Goal: Connect with others: Establish contact or relationships with other users

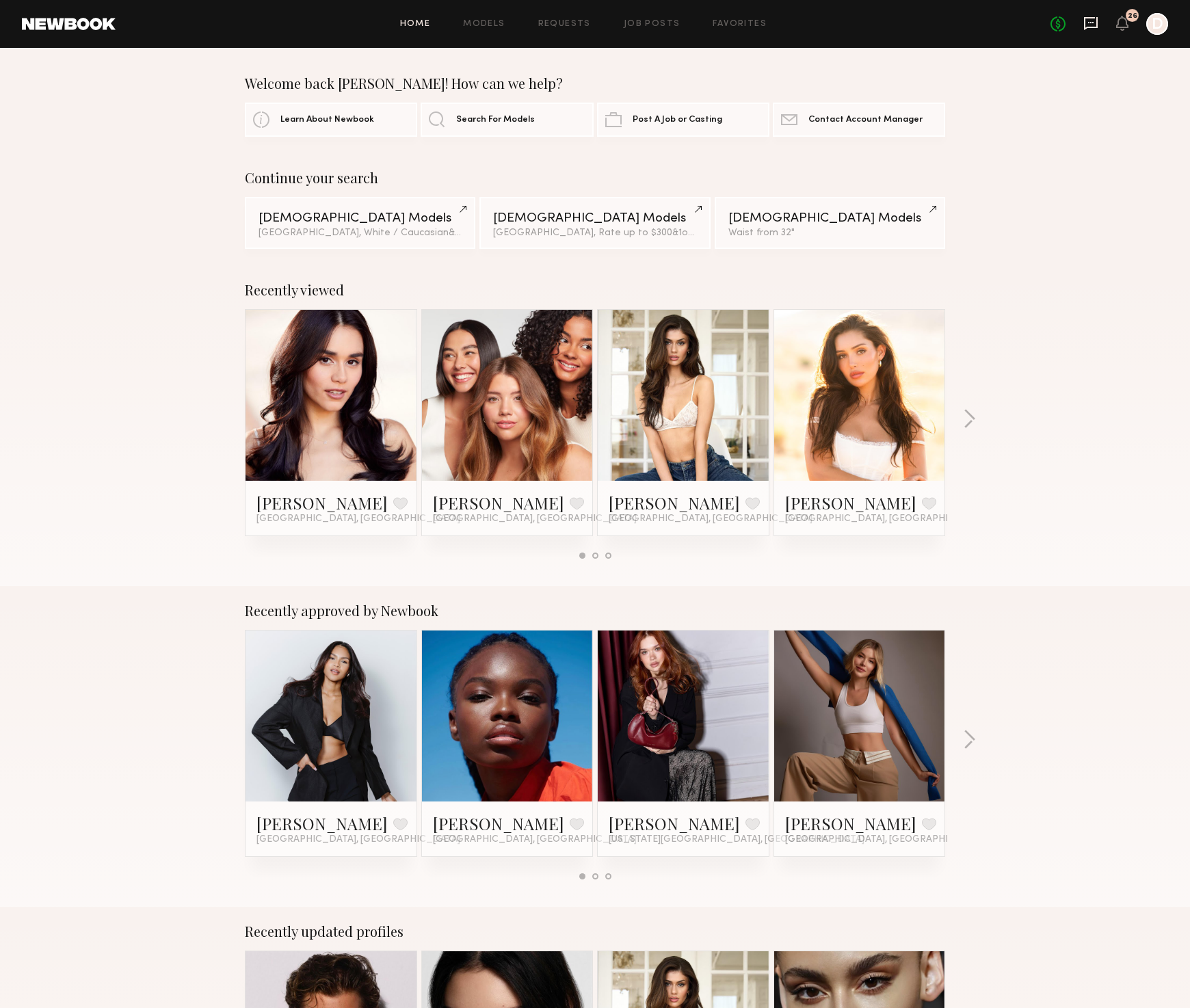
click at [1086, 28] on icon at bounding box center [1091, 24] width 14 height 13
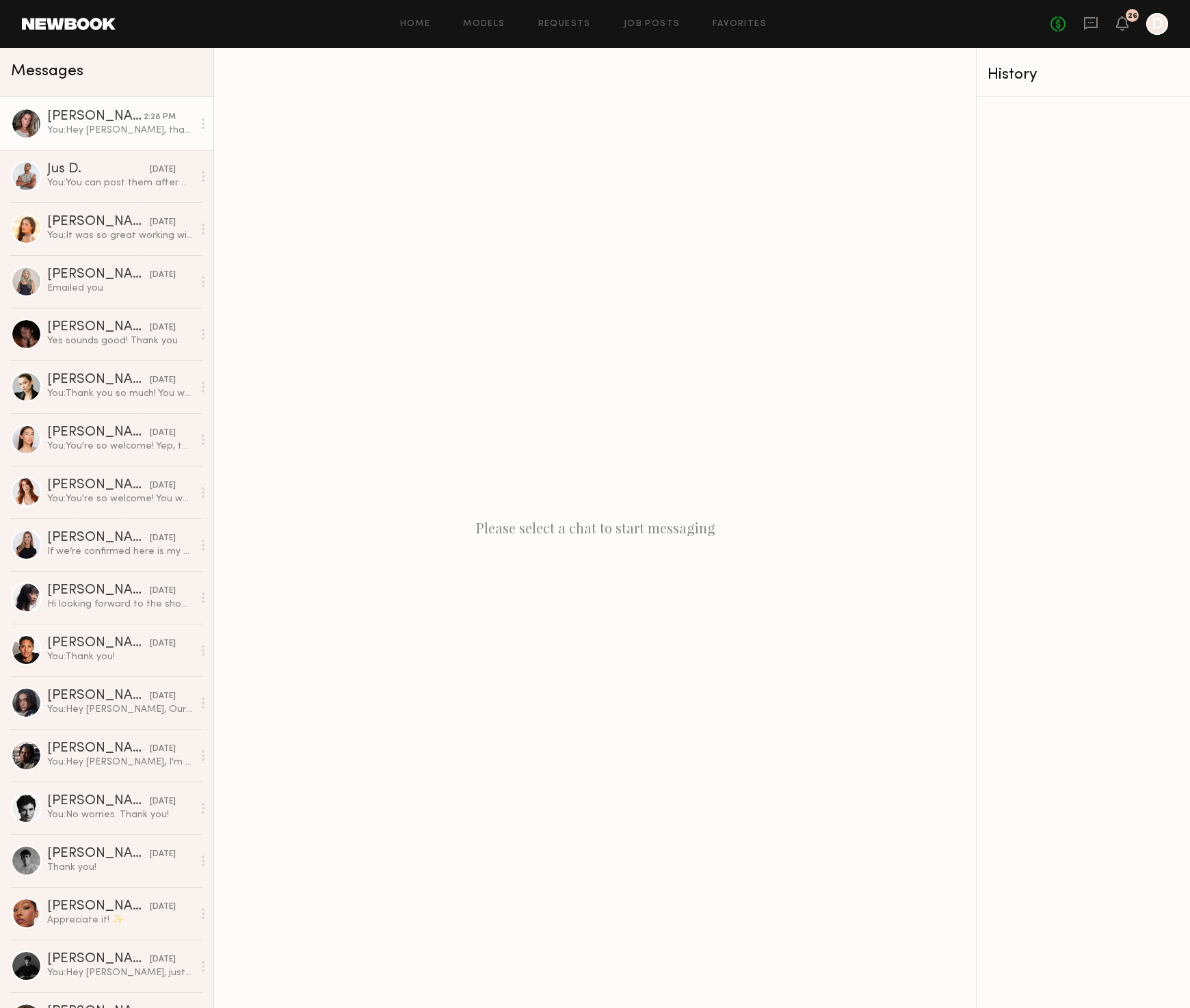
click at [103, 131] on div "You: Hey Nicole, thank you so much for your interest in our Saga Photo Producti…" at bounding box center [119, 130] width 146 height 13
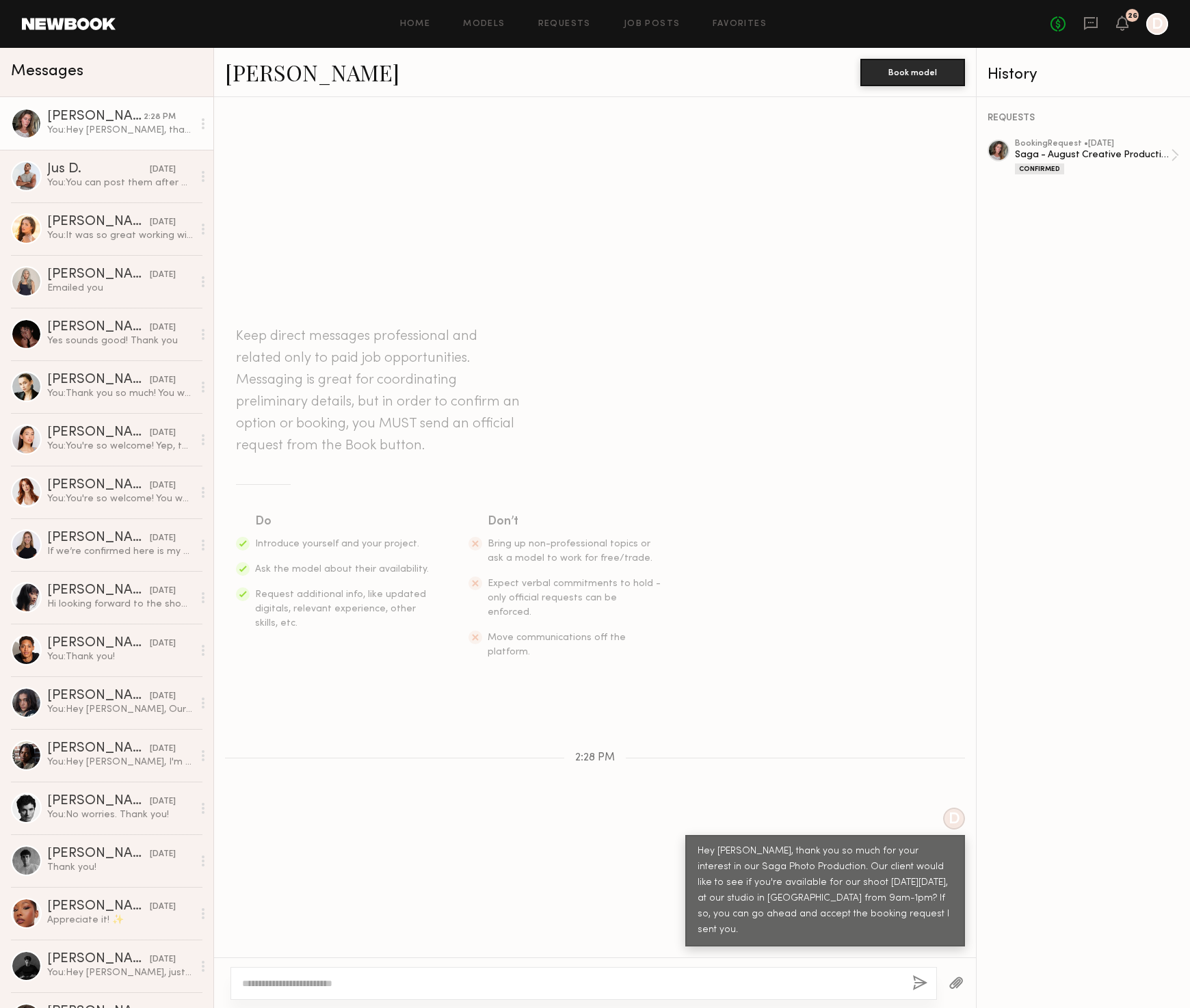
click at [420, 984] on textarea at bounding box center [571, 983] width 659 height 14
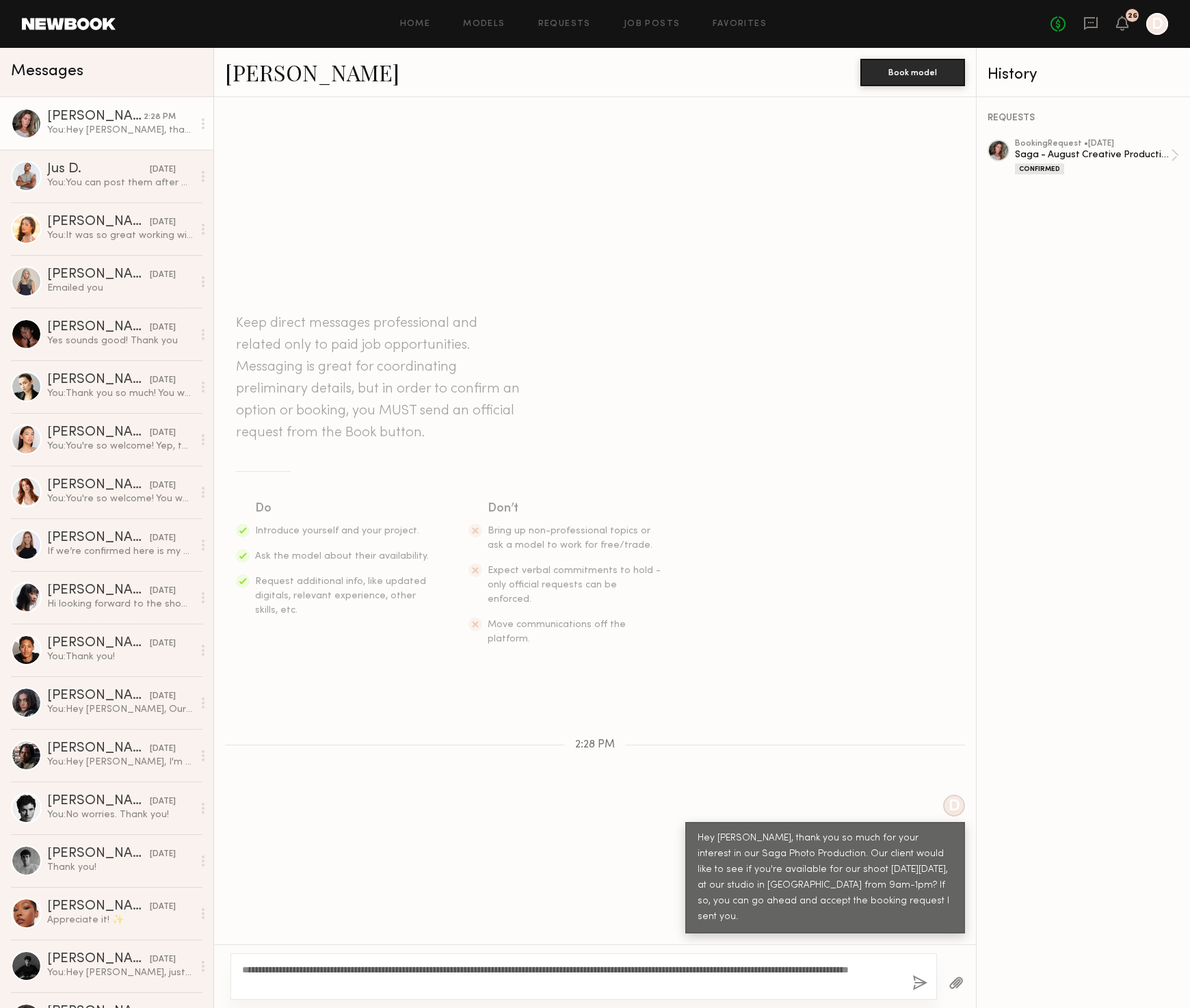
type textarea "**********"
click at [921, 983] on button "button" at bounding box center [920, 984] width 15 height 17
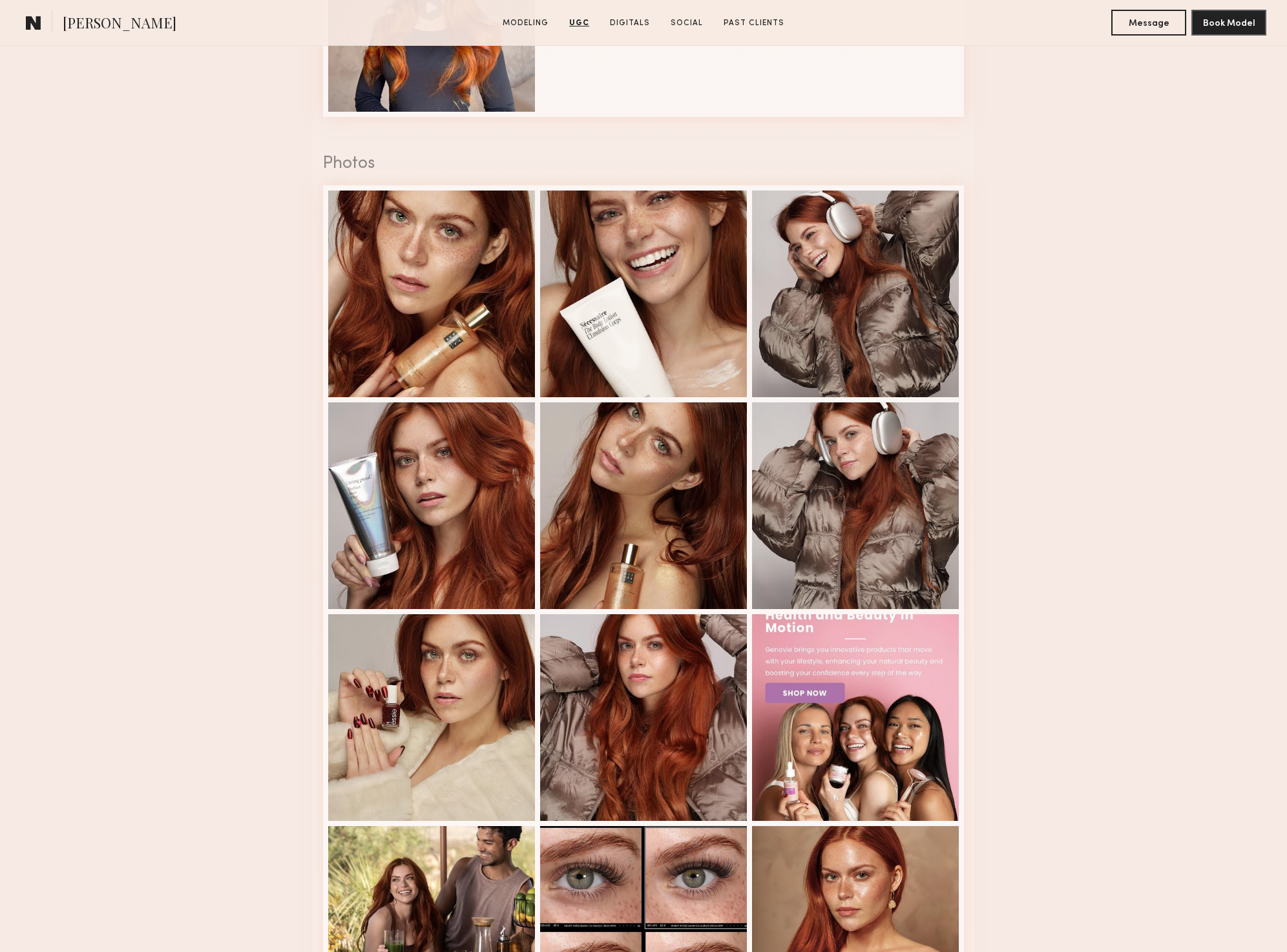
scroll to position [2112, 0]
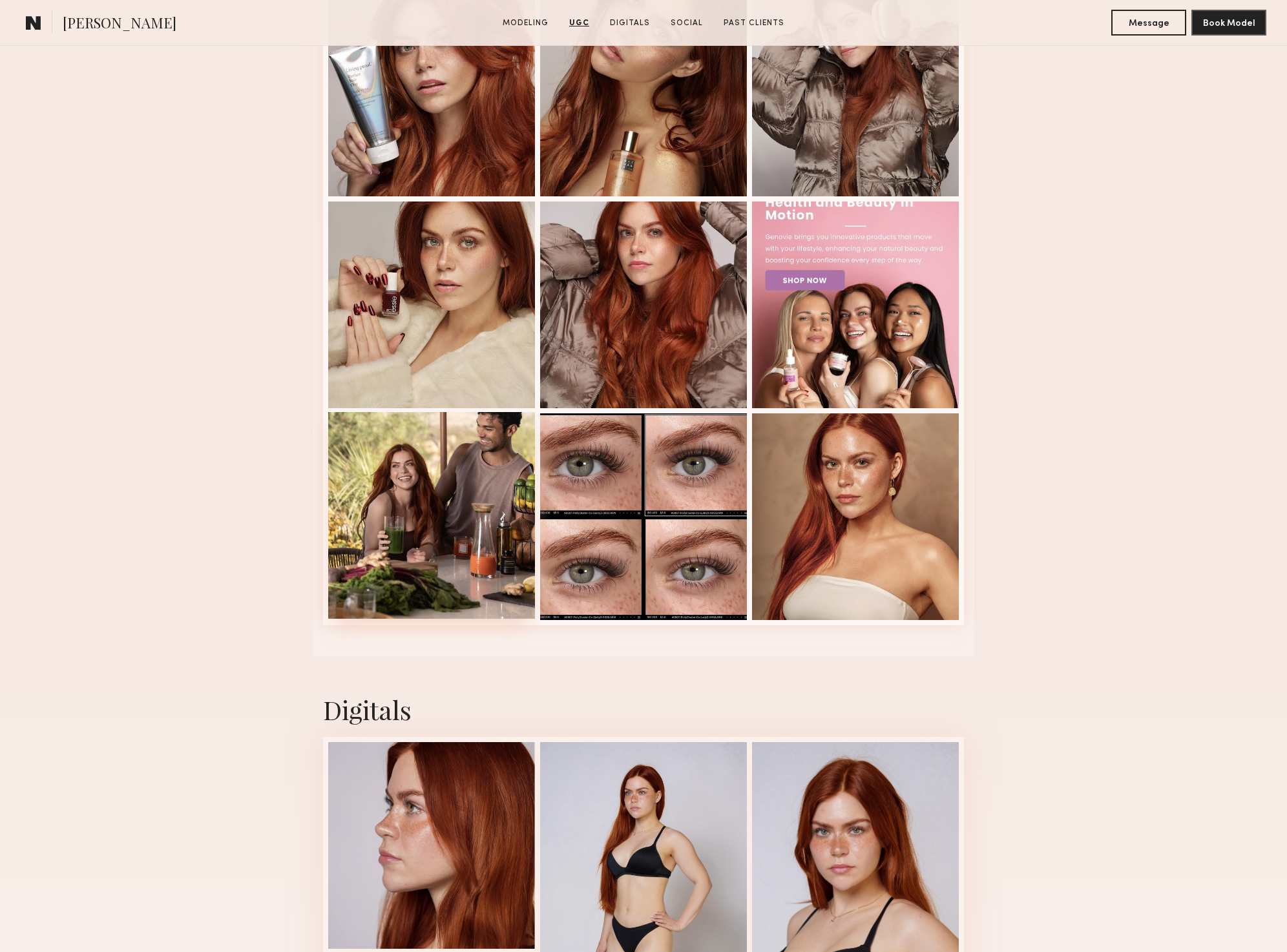
click at [474, 469] on div at bounding box center [431, 516] width 207 height 207
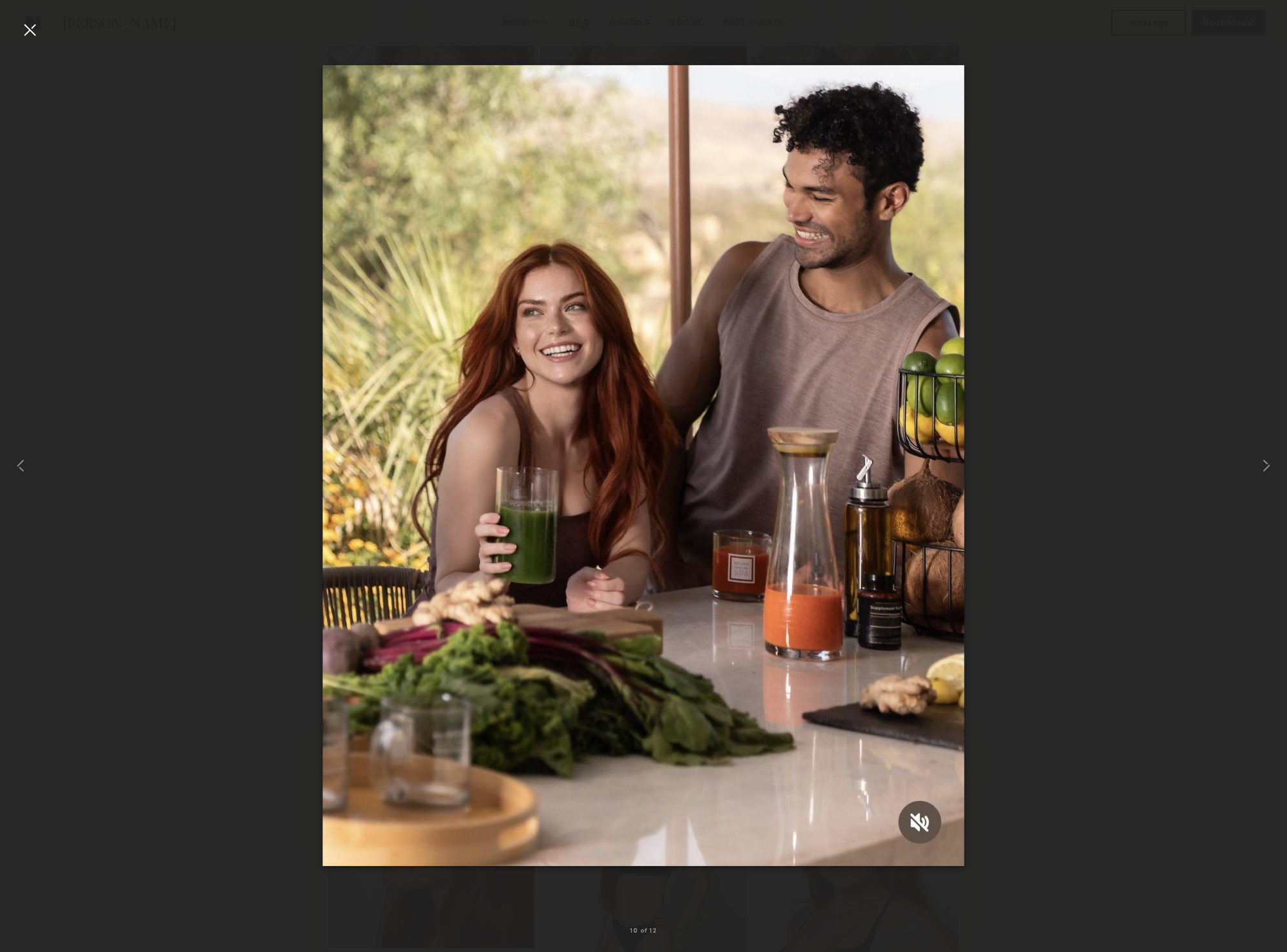
click at [22, 31] on div at bounding box center [30, 30] width 20 height 20
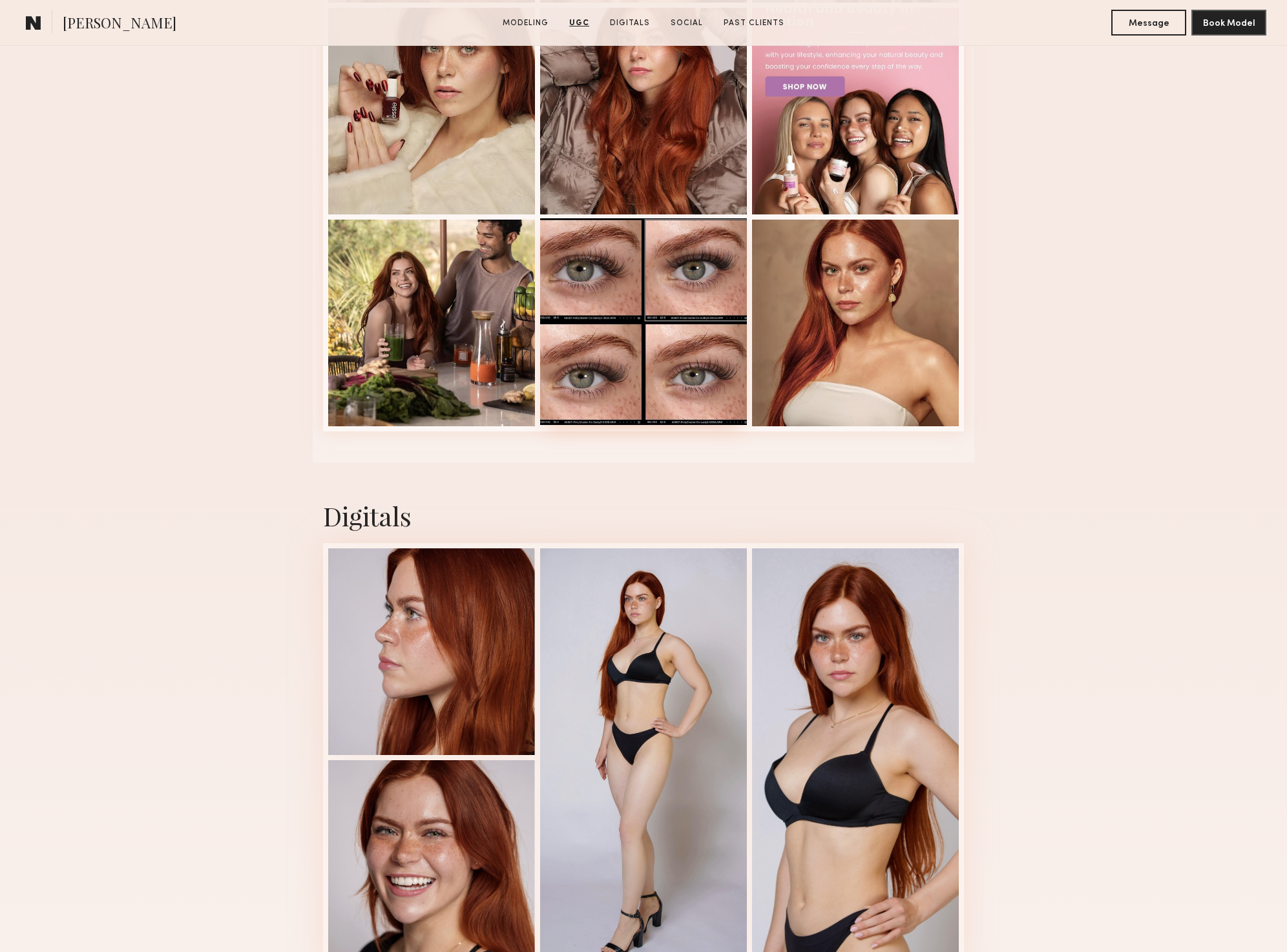
scroll to position [2727, 0]
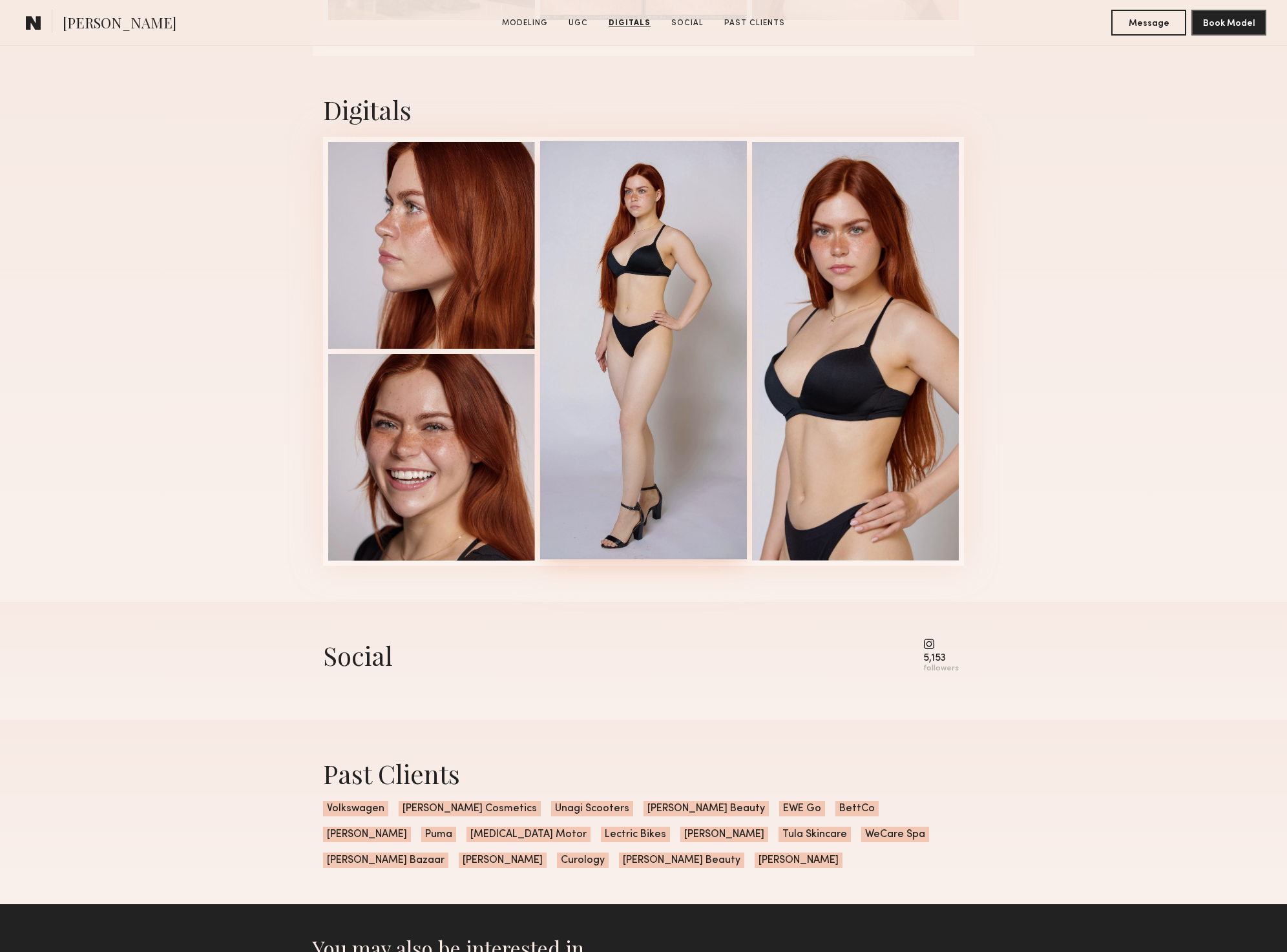
click at [640, 452] on div at bounding box center [643, 350] width 207 height 418
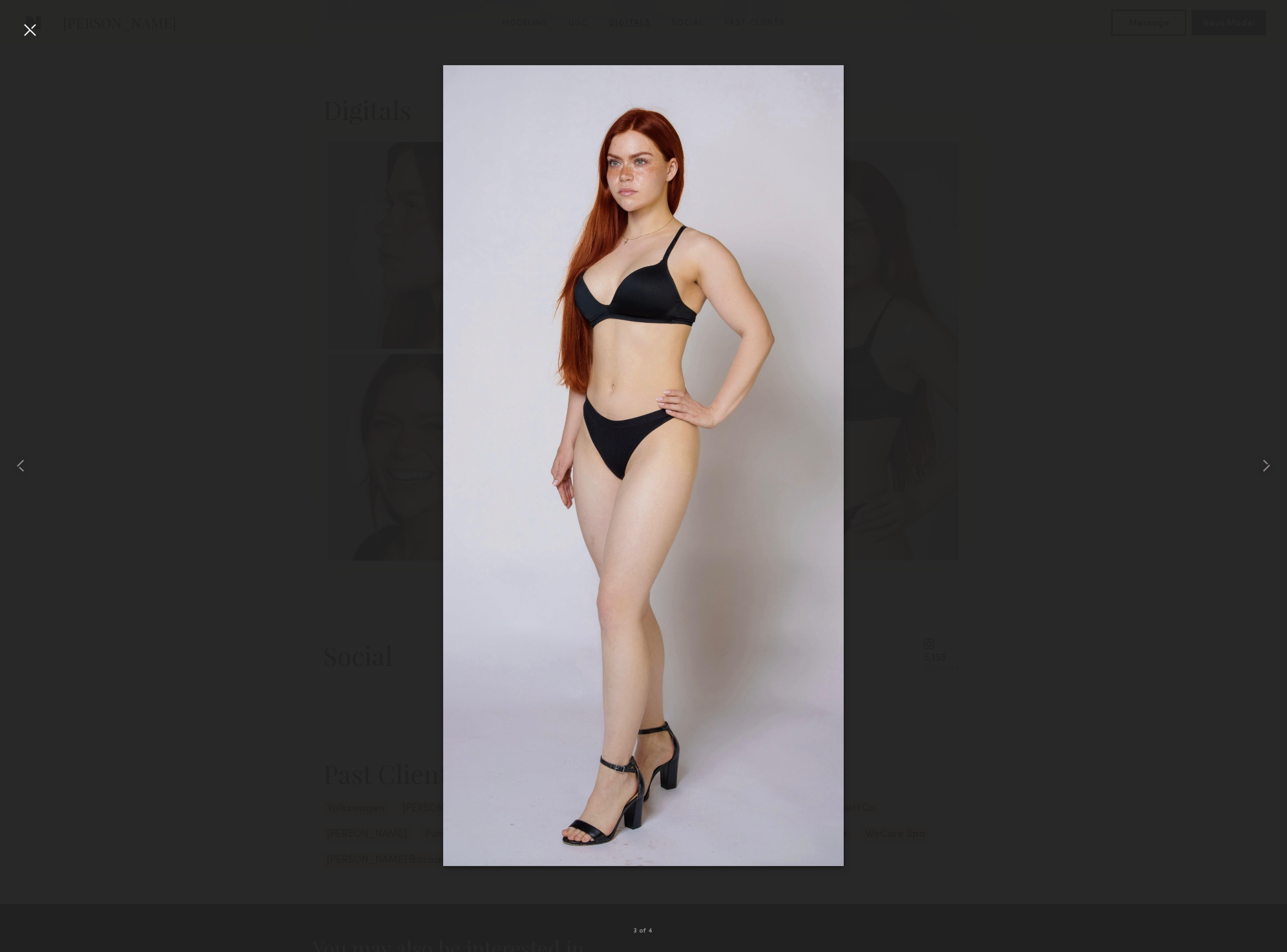
click at [38, 33] on div at bounding box center [30, 30] width 20 height 20
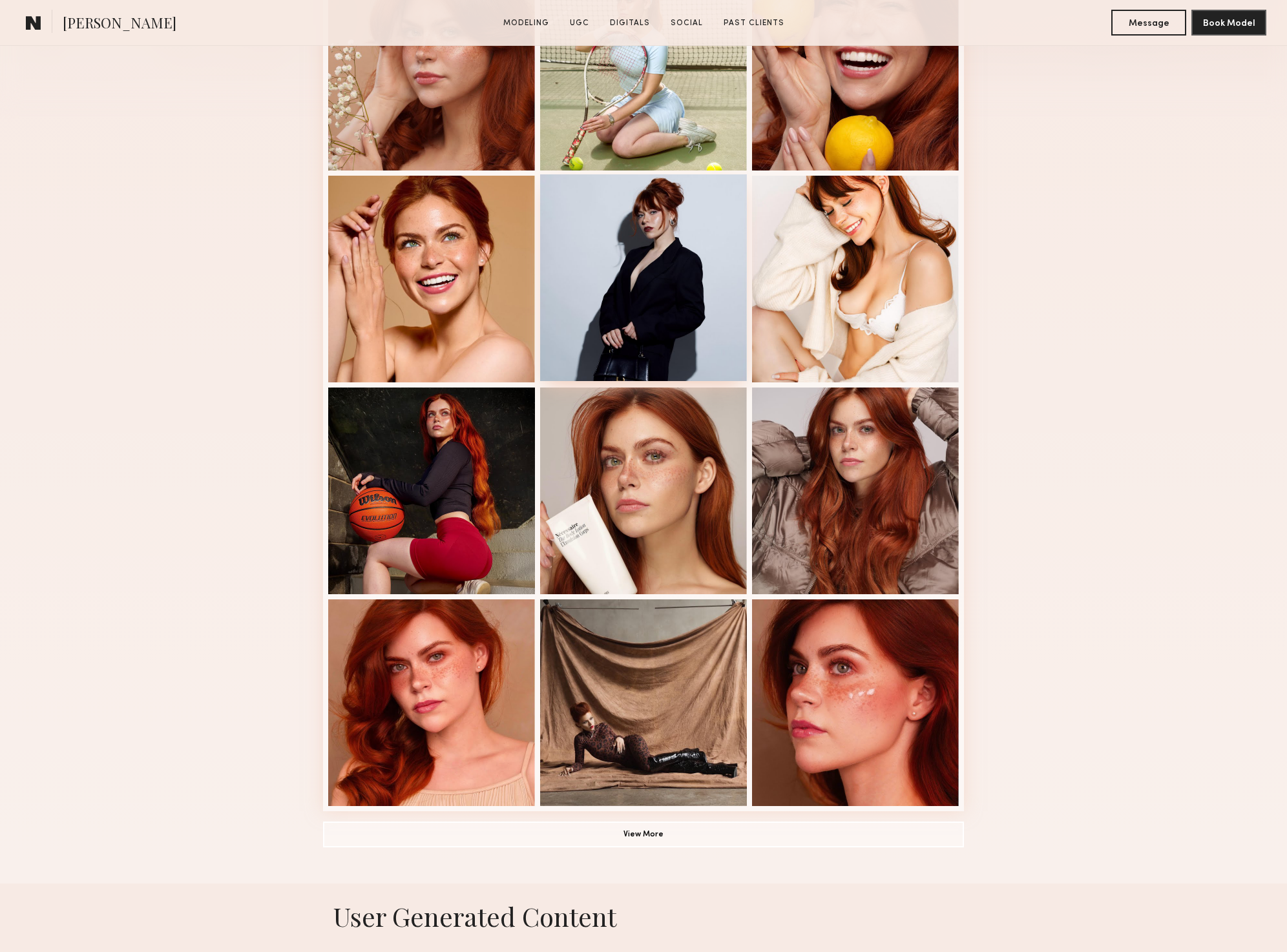
scroll to position [453, 0]
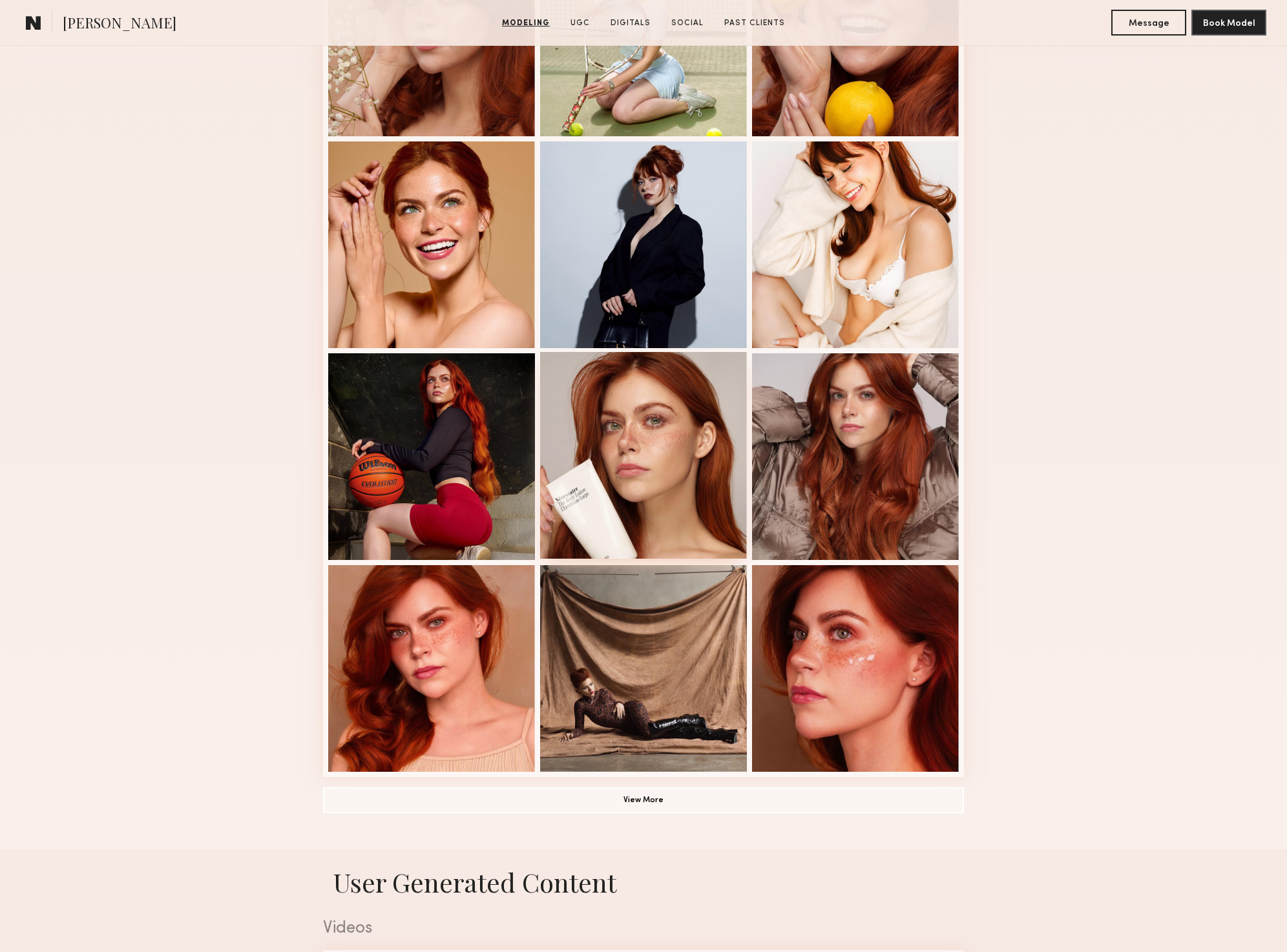
click at [658, 526] on div at bounding box center [643, 455] width 207 height 207
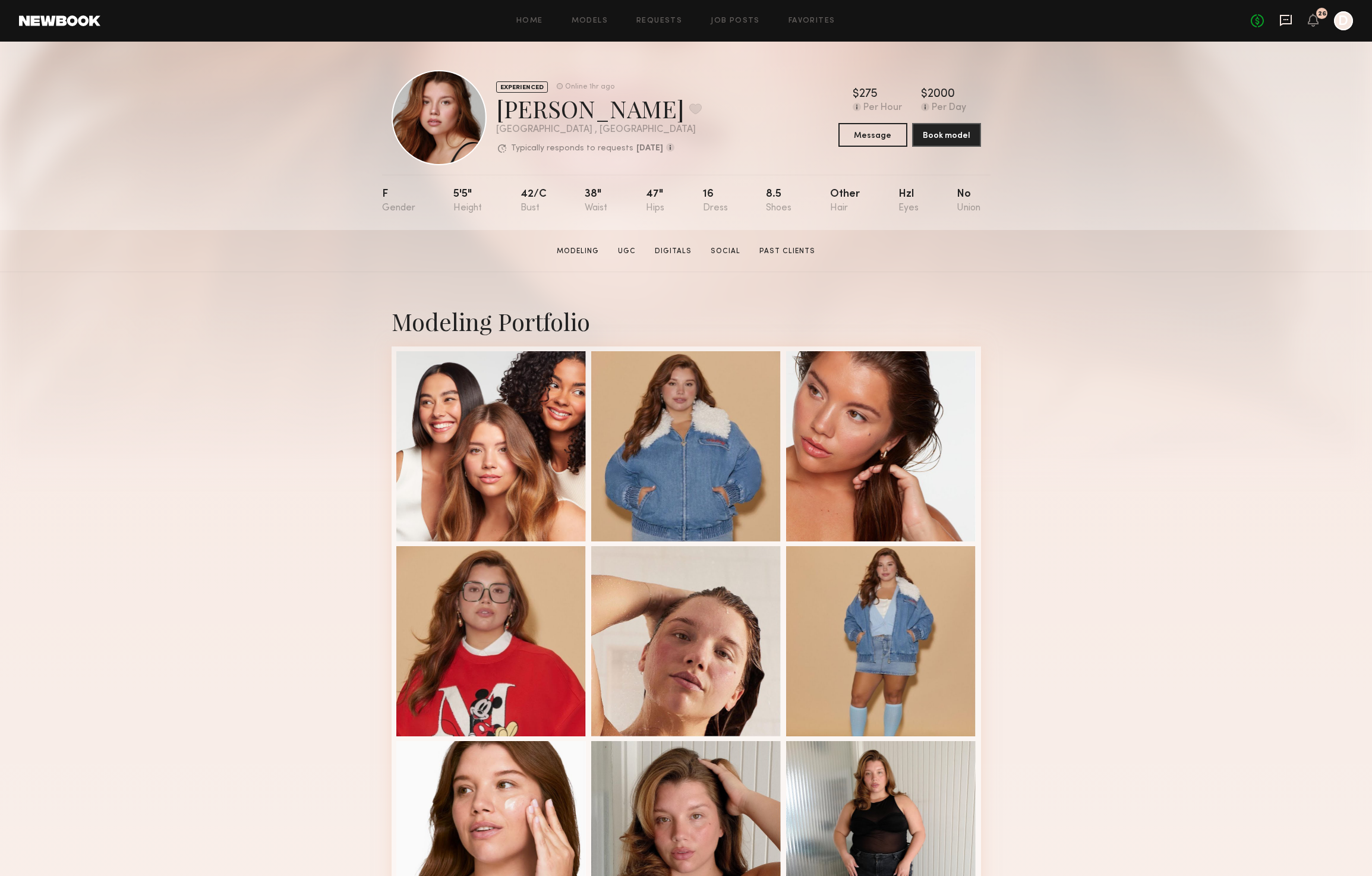
click at [1284, 20] on icon at bounding box center [1286, 20] width 5 height 2
